Goal: Information Seeking & Learning: Understand process/instructions

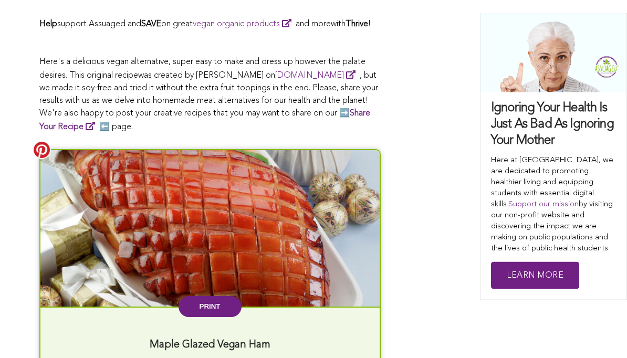
scroll to position [978, 0]
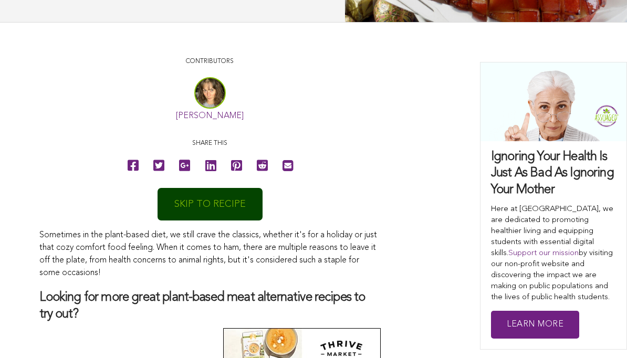
click at [250, 206] on link "SKIP TO RECIPE" at bounding box center [209, 204] width 105 height 33
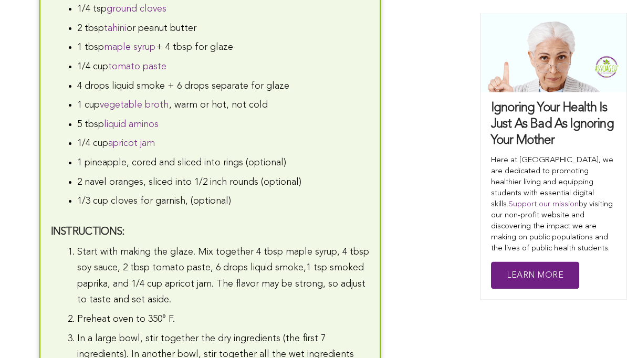
scroll to position [1540, 0]
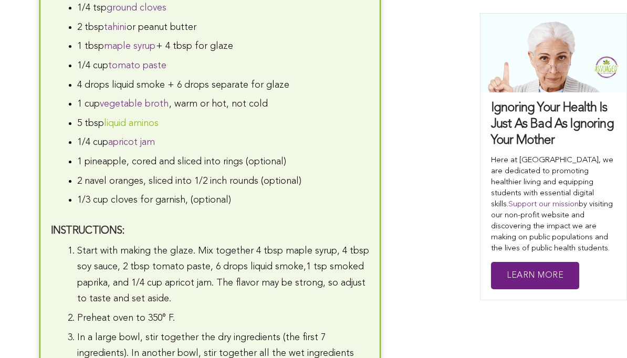
click at [147, 128] on link "liquid aminos" at bounding box center [131, 123] width 55 height 9
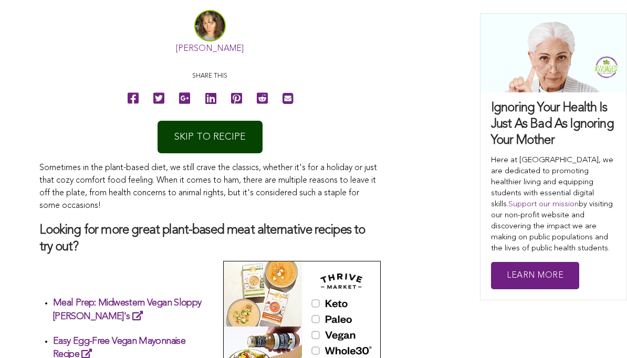
click at [393, 271] on div "CONTRIBUTORS Ashley Woods Share this SKIP TO RECIPE Sometimes in the plant-base…" at bounding box center [313, 288] width 548 height 597
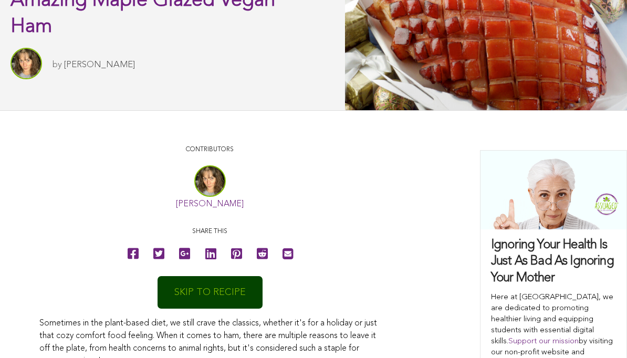
click at [241, 295] on link "SKIP TO RECIPE" at bounding box center [209, 292] width 105 height 33
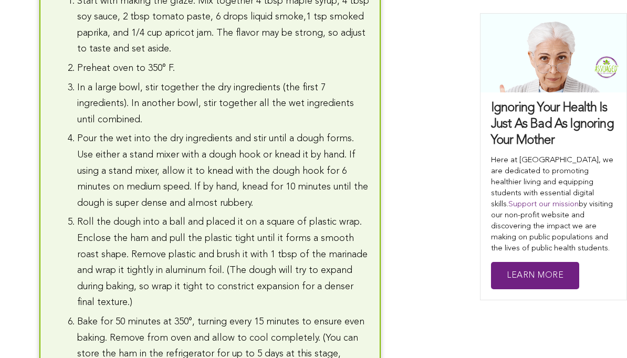
scroll to position [1792, 0]
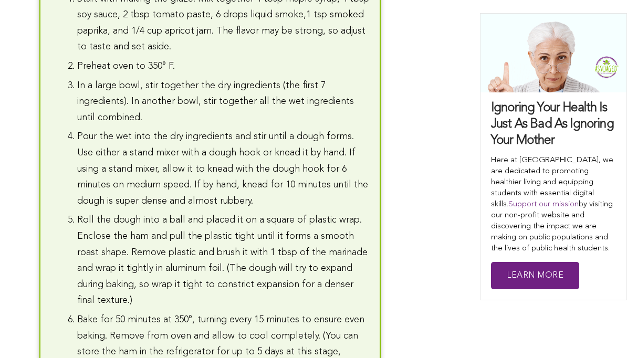
click at [307, 286] on li "Roll the dough into a ball and placed it on a square of plastic wrap. Enclose t…" at bounding box center [223, 260] width 292 height 97
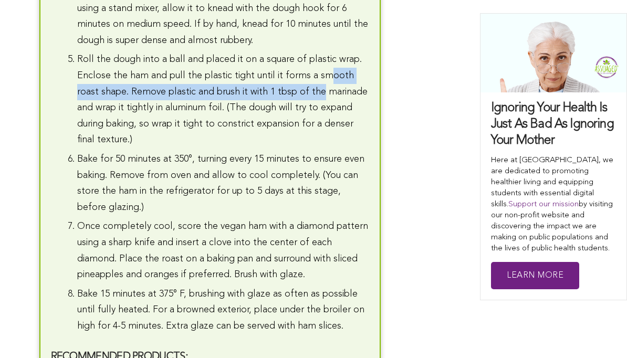
scroll to position [1937, 0]
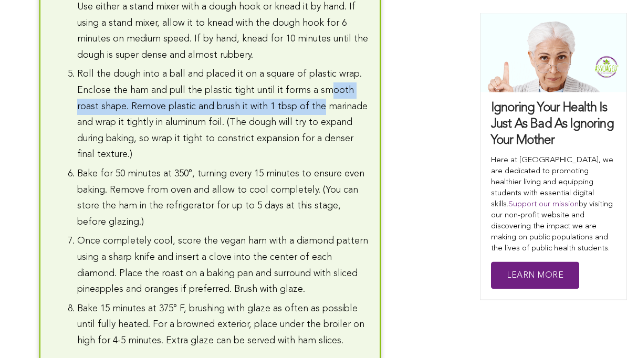
click at [367, 196] on li "Bake for 50 minutes at 350°, turning every 15 minutes to ensure even baking. Re…" at bounding box center [223, 198] width 292 height 64
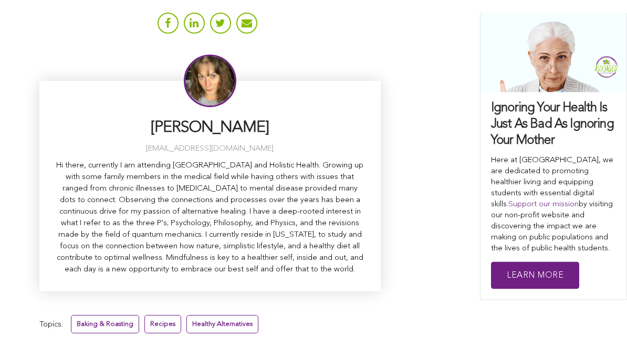
scroll to position [3312, 0]
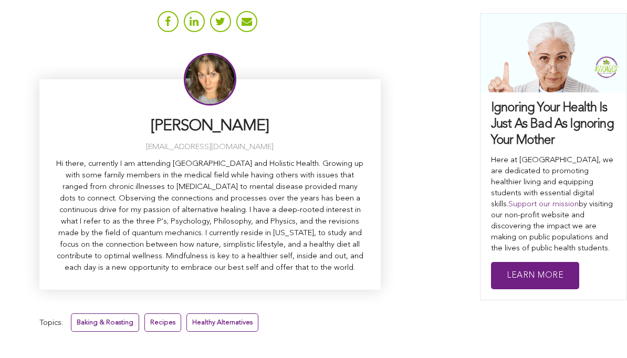
click at [375, 302] on div "Ashley Woods ashie@assuaged.com Hi there, currently I am attending Quantum Univ…" at bounding box center [209, 172] width 341 height 323
click at [366, 261] on div "Ashley Woods ashie@assuaged.com Hi there, currently I am attending Quantum Univ…" at bounding box center [209, 184] width 341 height 210
click at [409, 236] on div "Ashley Woods ashie@assuaged.com Hi there, currently I am attending Quantum Univ…" at bounding box center [313, 172] width 548 height 323
